Goal: Task Accomplishment & Management: Use online tool/utility

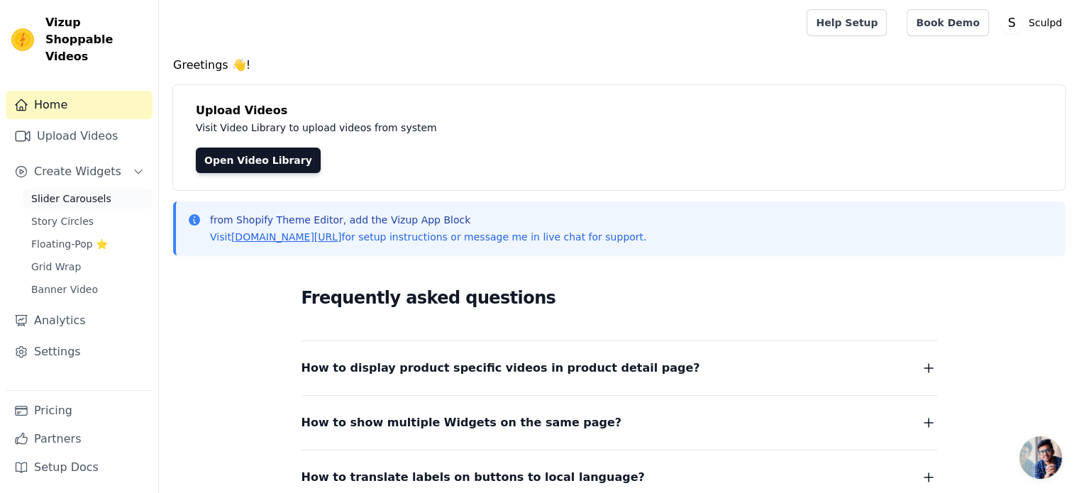
click at [82, 192] on span "Slider Carousels" at bounding box center [71, 199] width 80 height 14
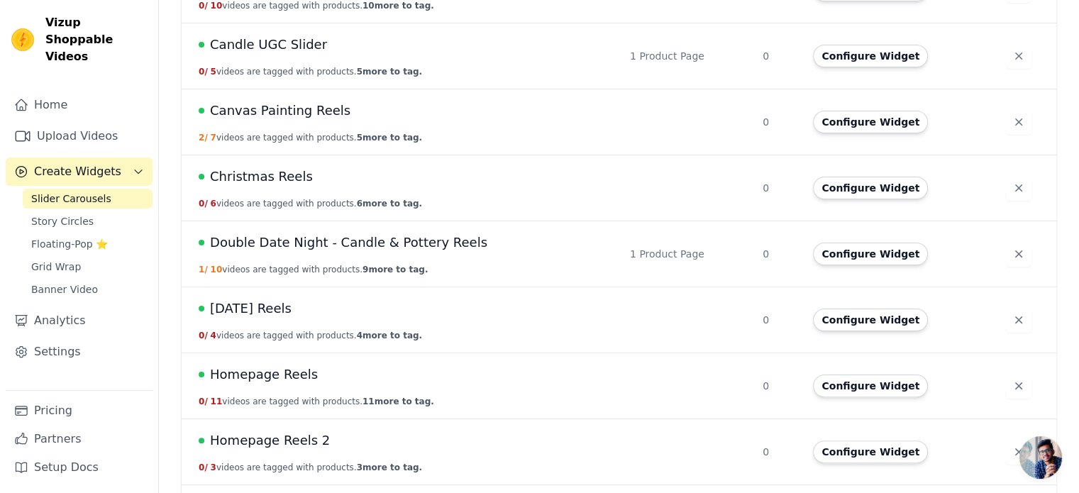
scroll to position [284, 0]
click at [377, 234] on span "Double Date Night - Candle & Pottery Reels" at bounding box center [348, 243] width 277 height 20
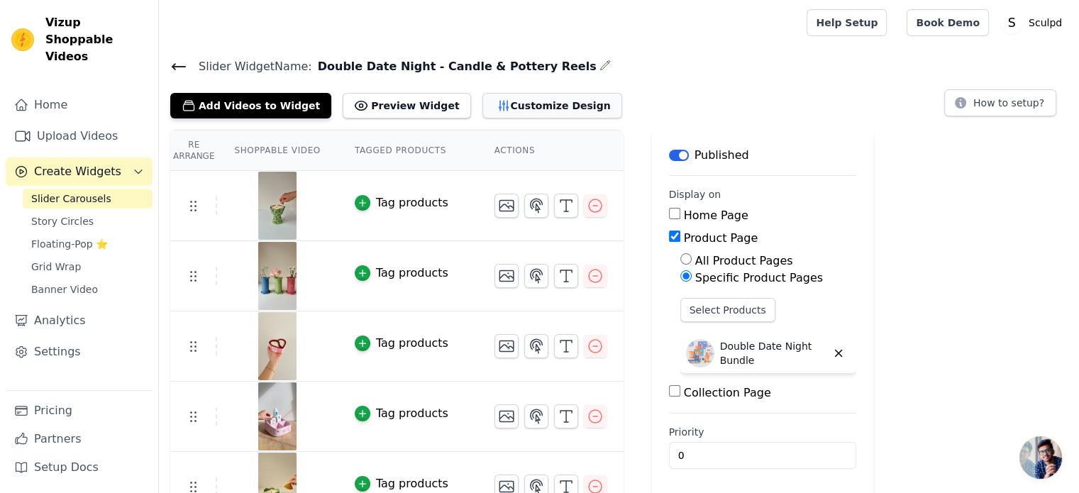
click at [494, 113] on button "Customize Design" at bounding box center [552, 106] width 140 height 26
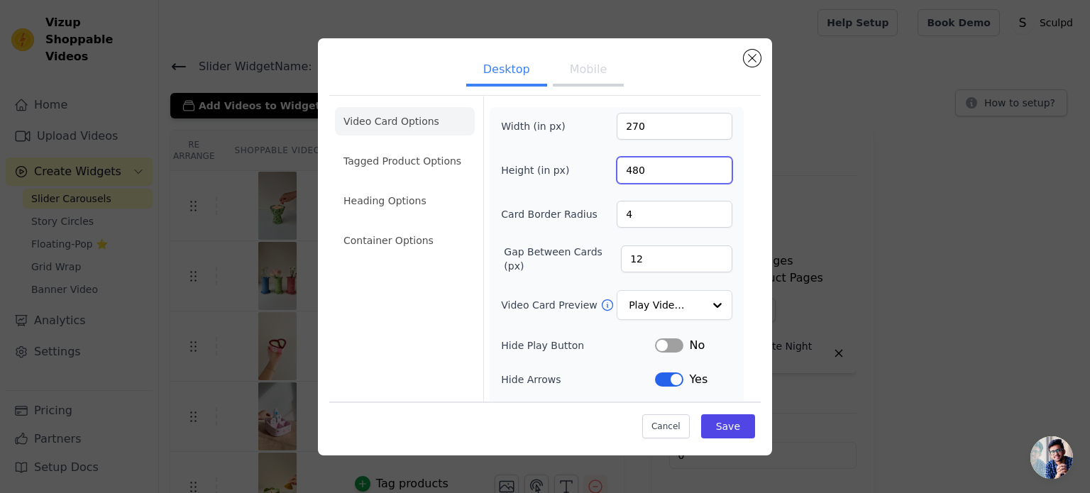
click at [633, 166] on input "480" at bounding box center [675, 170] width 116 height 27
click at [631, 165] on input "480" at bounding box center [675, 170] width 116 height 27
type input "450"
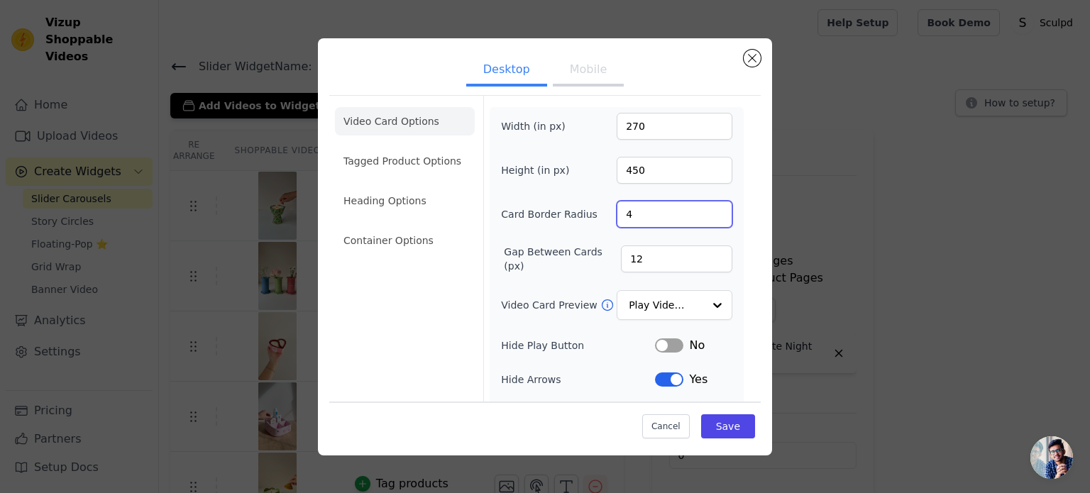
drag, startPoint x: 619, startPoint y: 209, endPoint x: 626, endPoint y: 211, distance: 7.2
click at [626, 211] on input "4" at bounding box center [675, 214] width 116 height 27
type input "20"
click at [687, 300] on input "Video Card Preview" at bounding box center [665, 306] width 73 height 28
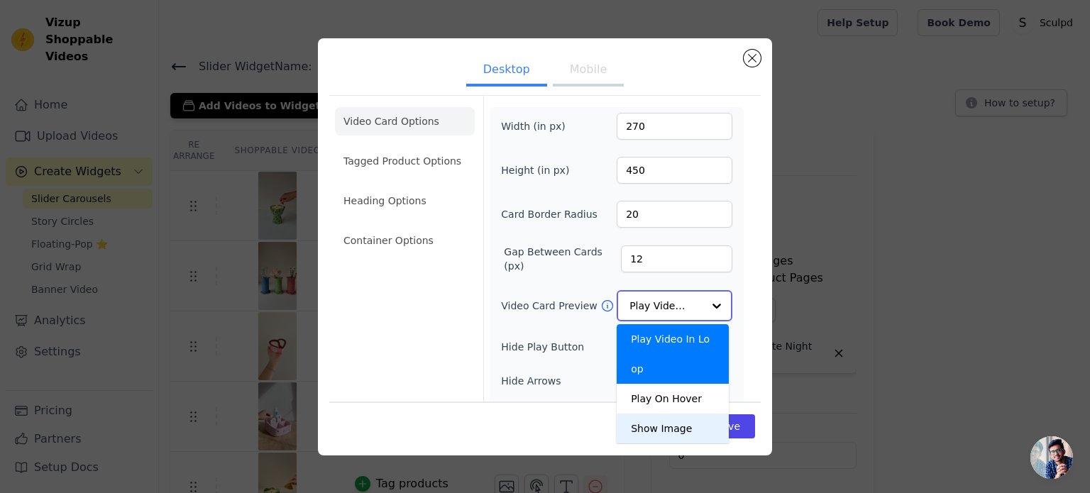
click at [646, 414] on div "Show Image" at bounding box center [673, 429] width 112 height 30
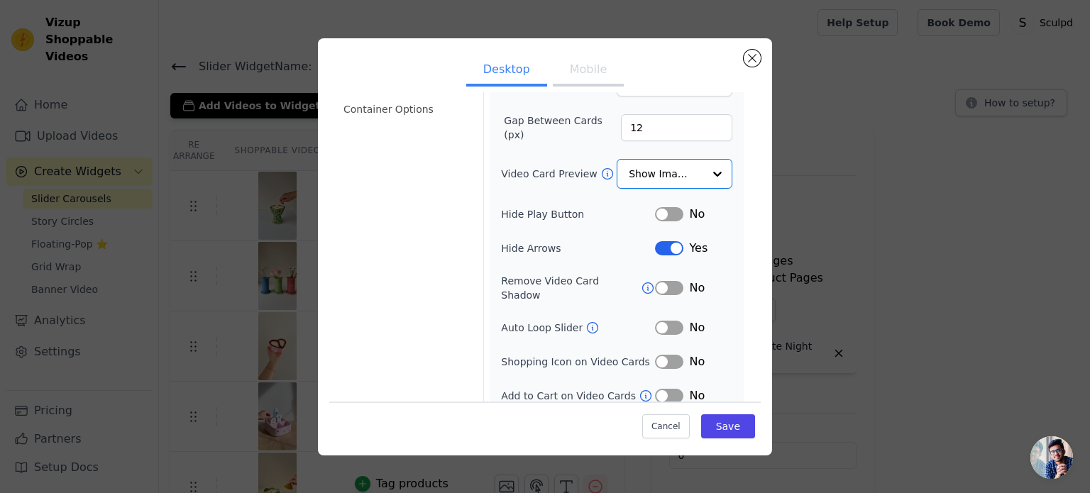
scroll to position [131, 0]
click at [665, 248] on button "Label" at bounding box center [669, 249] width 28 height 14
click at [655, 355] on button "Label" at bounding box center [669, 362] width 28 height 14
click at [721, 429] on button "Save" at bounding box center [728, 426] width 54 height 24
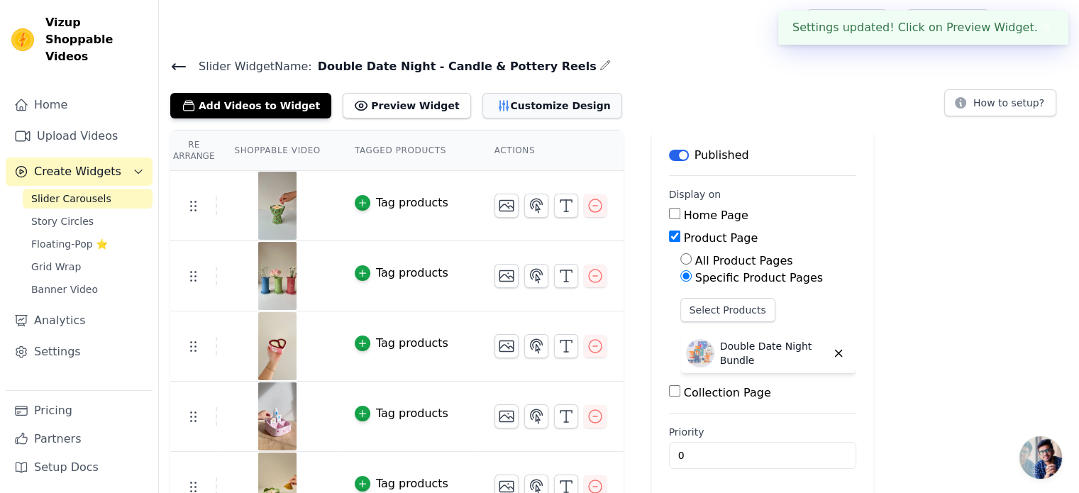
click at [524, 113] on button "Customize Design" at bounding box center [552, 106] width 140 height 26
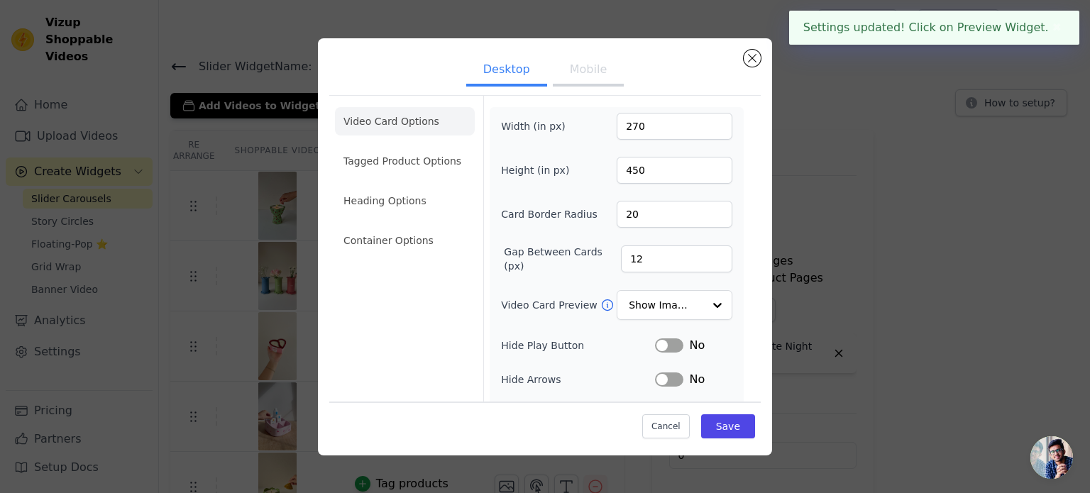
click at [588, 84] on button "Mobile" at bounding box center [588, 70] width 71 height 31
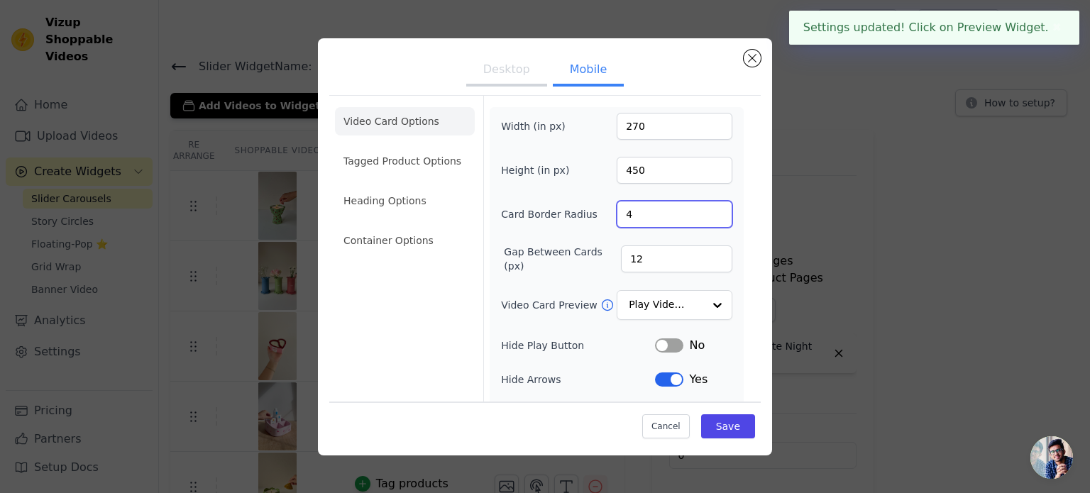
drag, startPoint x: 639, startPoint y: 216, endPoint x: 565, endPoint y: 216, distance: 73.1
click at [565, 216] on div "Card Border Radius 4" at bounding box center [616, 214] width 231 height 27
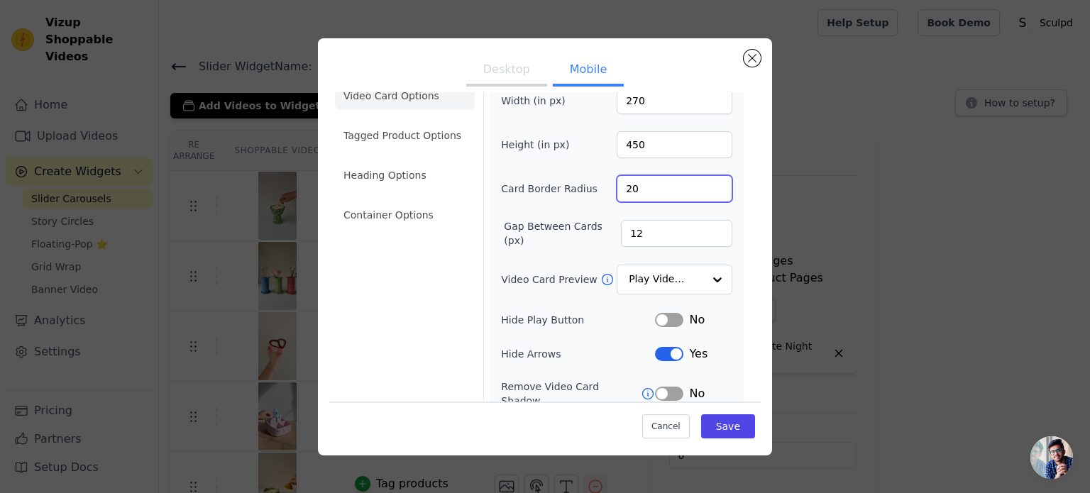
scroll to position [71, 0]
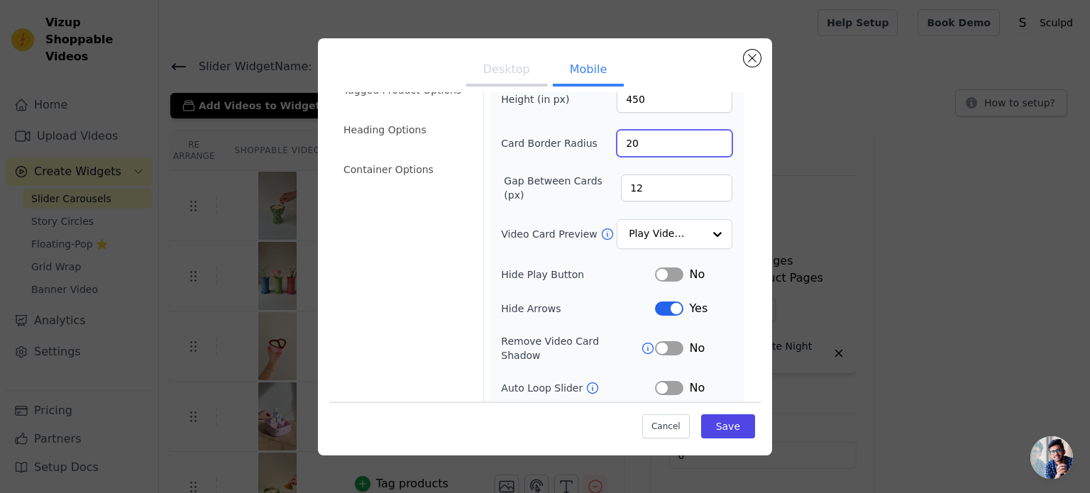
type input "20"
click at [655, 302] on button "Label" at bounding box center [669, 309] width 28 height 14
click at [661, 306] on button "Label" at bounding box center [669, 309] width 28 height 14
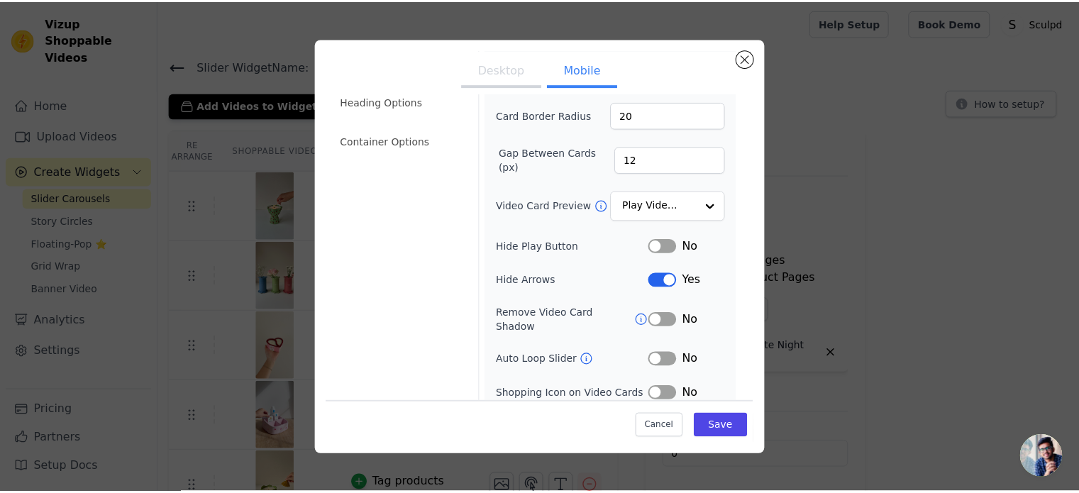
scroll to position [165, 0]
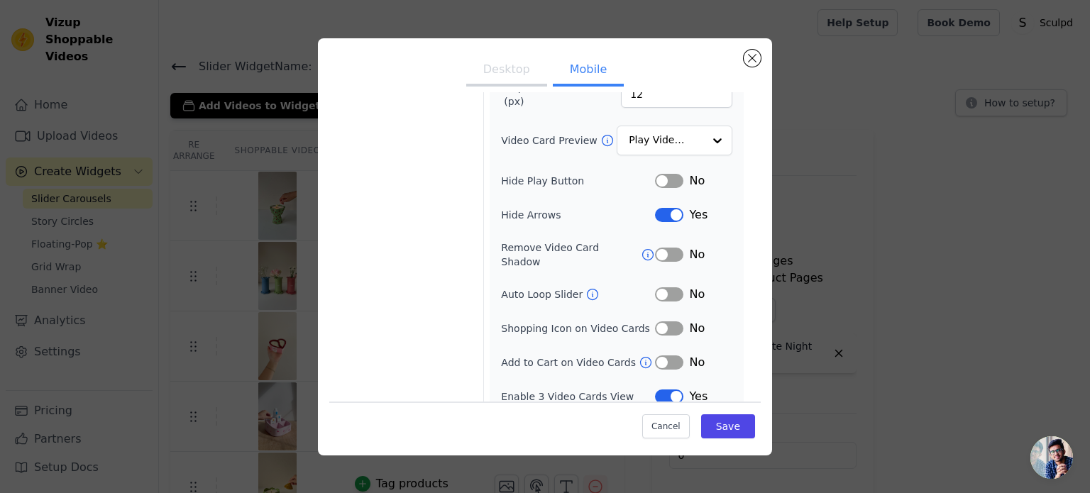
click at [658, 321] on button "Label" at bounding box center [669, 328] width 28 height 14
click at [718, 424] on button "Save" at bounding box center [728, 426] width 54 height 24
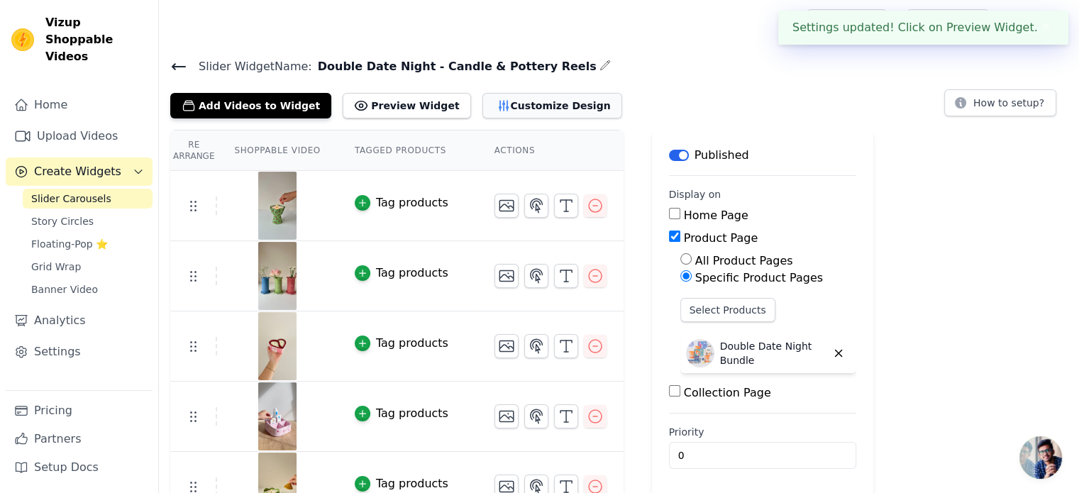
click at [492, 109] on button "Customize Design" at bounding box center [552, 106] width 140 height 26
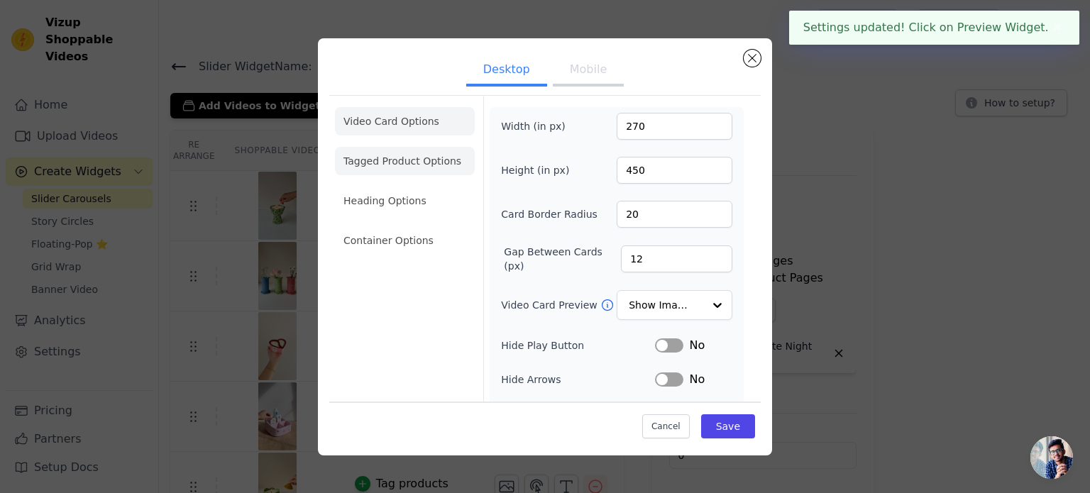
click at [376, 226] on li "Tagged Product Options" at bounding box center [405, 240] width 140 height 28
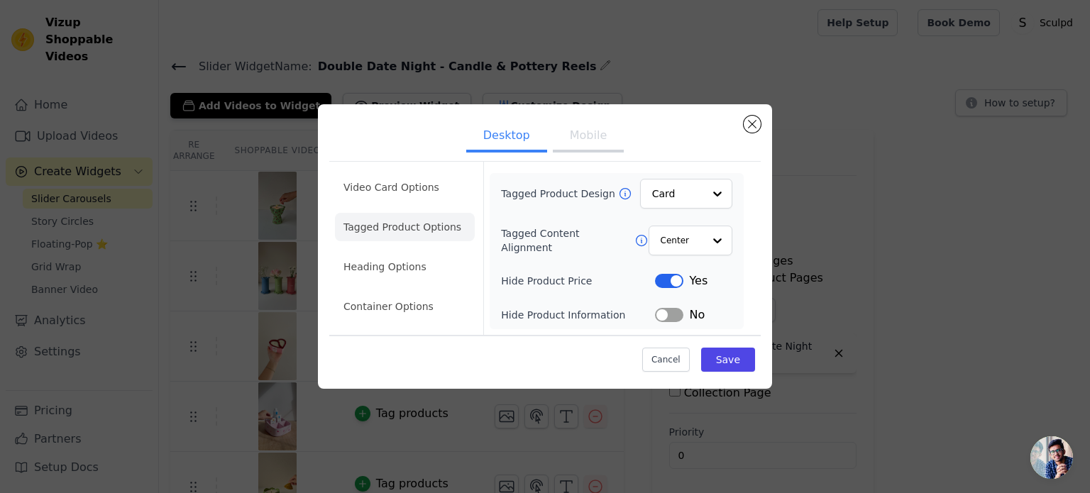
click at [662, 315] on button "Label" at bounding box center [669, 315] width 28 height 14
click at [724, 356] on button "Save" at bounding box center [728, 360] width 54 height 24
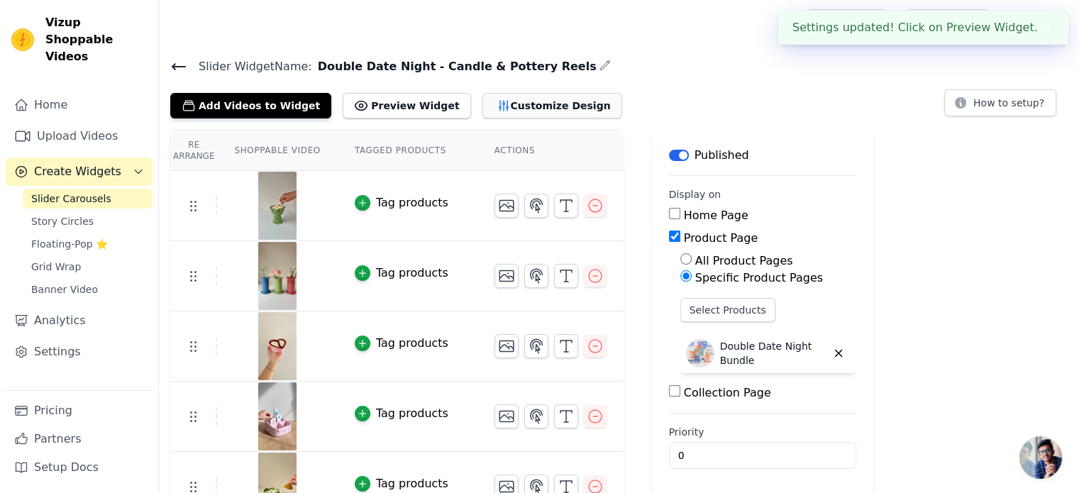
click at [540, 107] on button "Customize Design" at bounding box center [552, 106] width 140 height 26
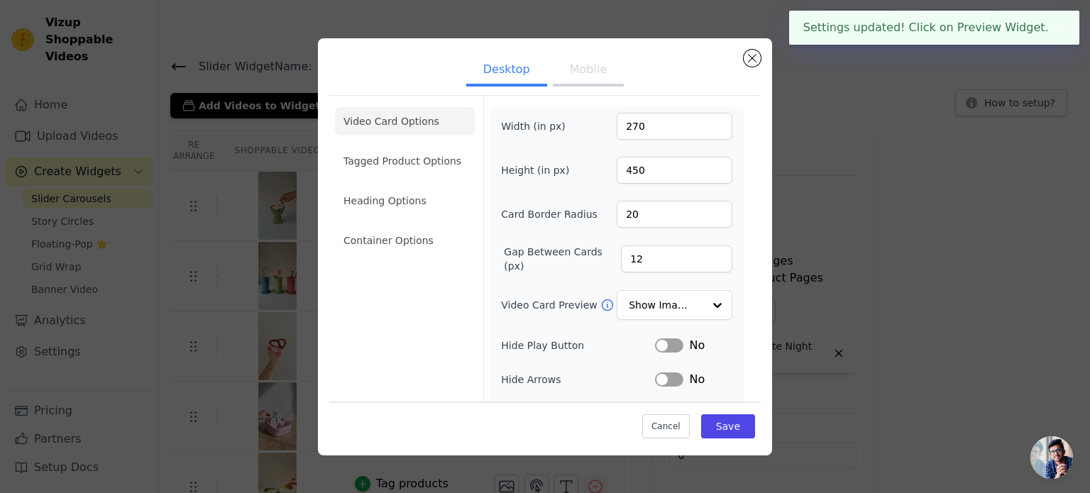
click at [570, 67] on button "Mobile" at bounding box center [588, 70] width 71 height 31
click at [403, 226] on li "Tagged Product Options" at bounding box center [405, 240] width 140 height 28
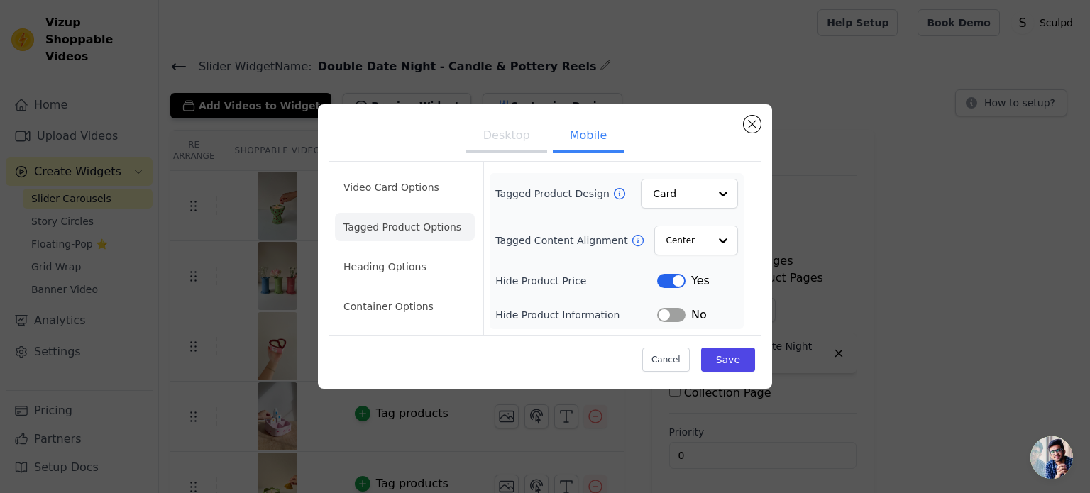
click at [667, 311] on button "Label" at bounding box center [671, 315] width 28 height 14
click at [724, 363] on button "Save" at bounding box center [728, 360] width 54 height 24
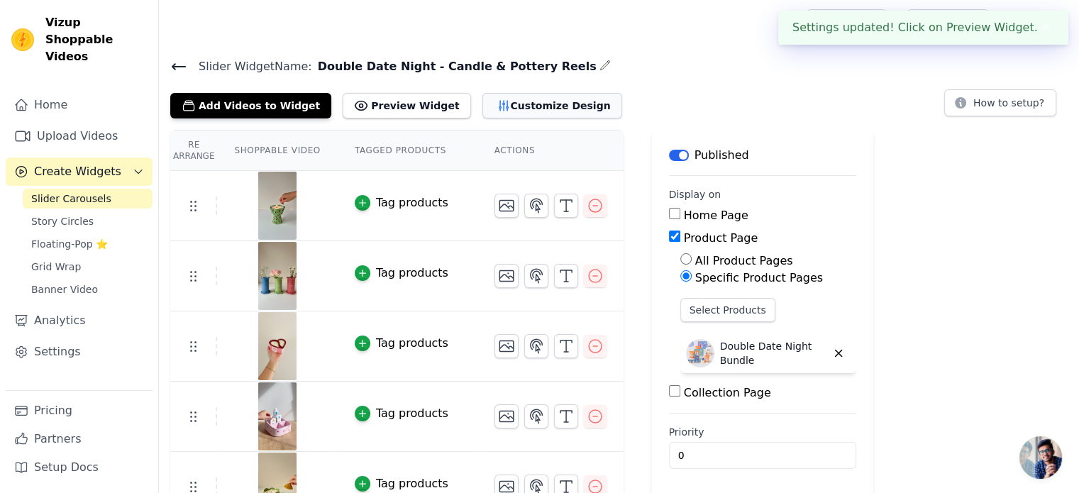
click at [511, 101] on button "Customize Design" at bounding box center [552, 106] width 140 height 26
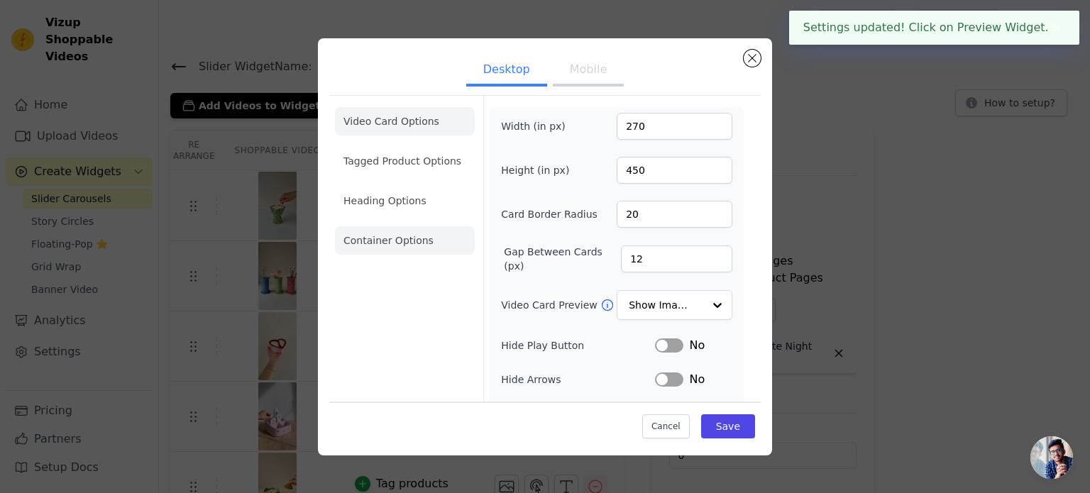
click at [349, 240] on li "Container Options" at bounding box center [405, 240] width 140 height 28
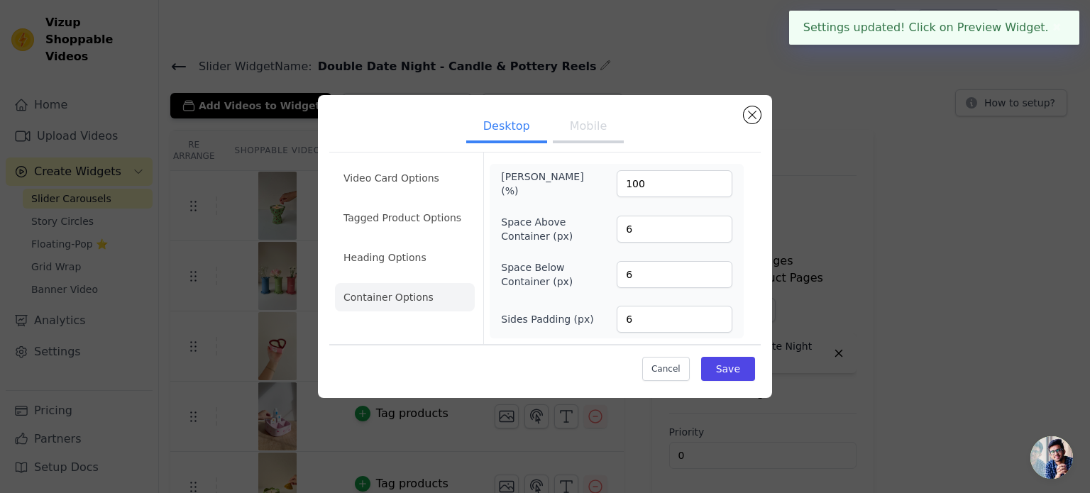
click at [579, 130] on button "Mobile" at bounding box center [588, 127] width 71 height 31
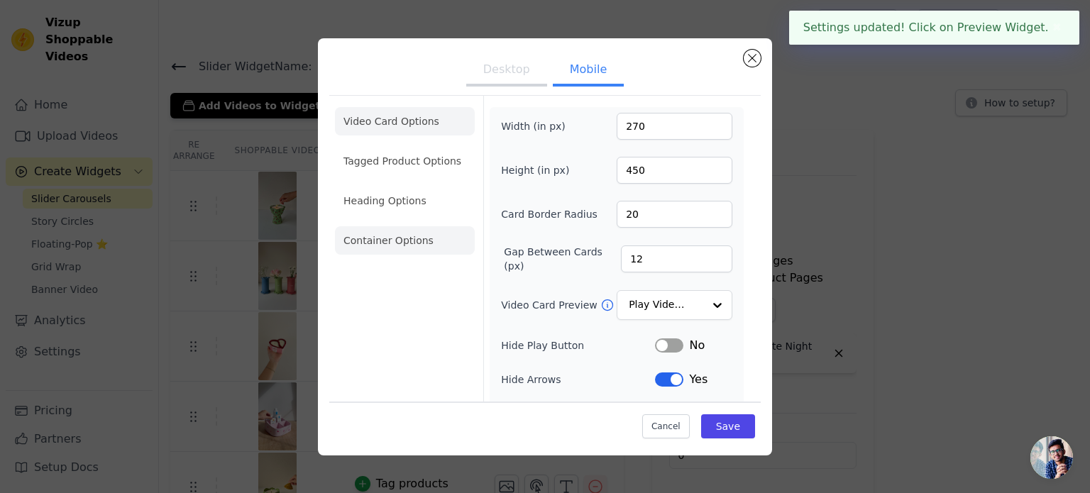
click at [402, 236] on li "Container Options" at bounding box center [405, 240] width 140 height 28
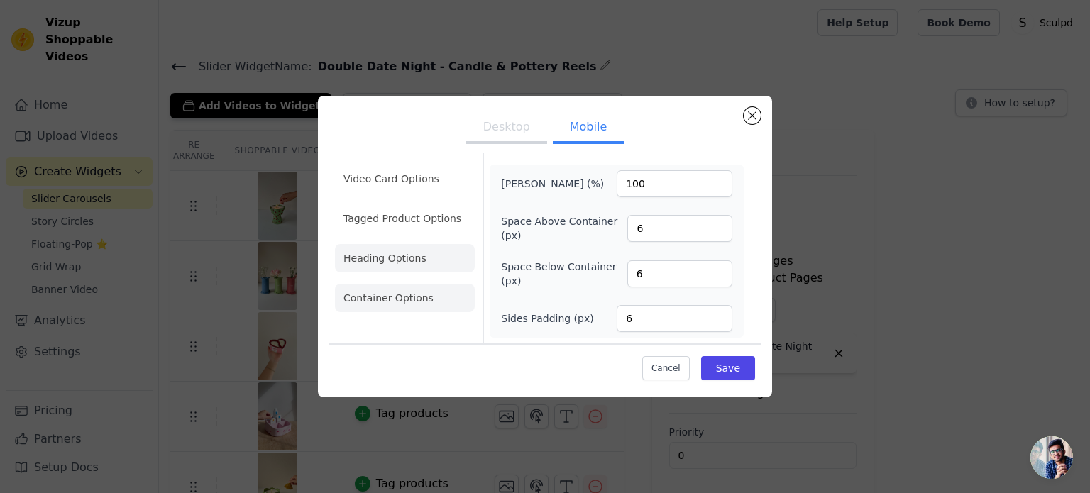
click at [372, 272] on li "Heading Options" at bounding box center [405, 258] width 140 height 28
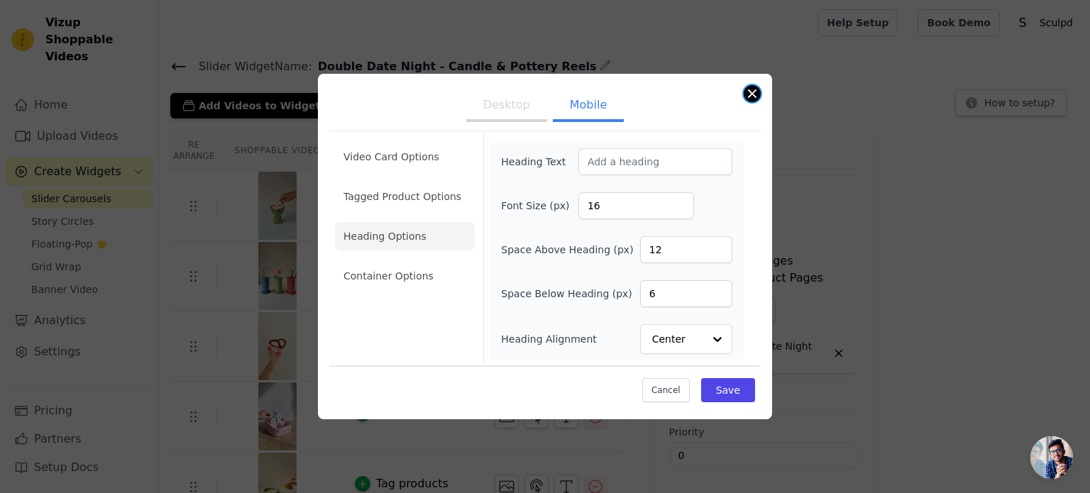
click at [755, 96] on button "Close modal" at bounding box center [752, 93] width 17 height 17
